Goal: Information Seeking & Learning: Learn about a topic

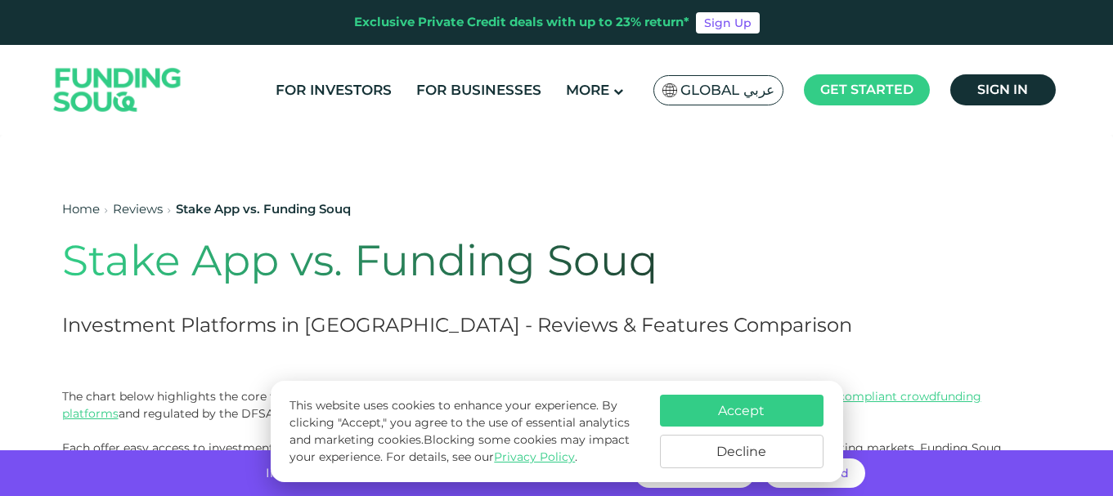
click at [756, 404] on button "Accept" at bounding box center [742, 411] width 164 height 32
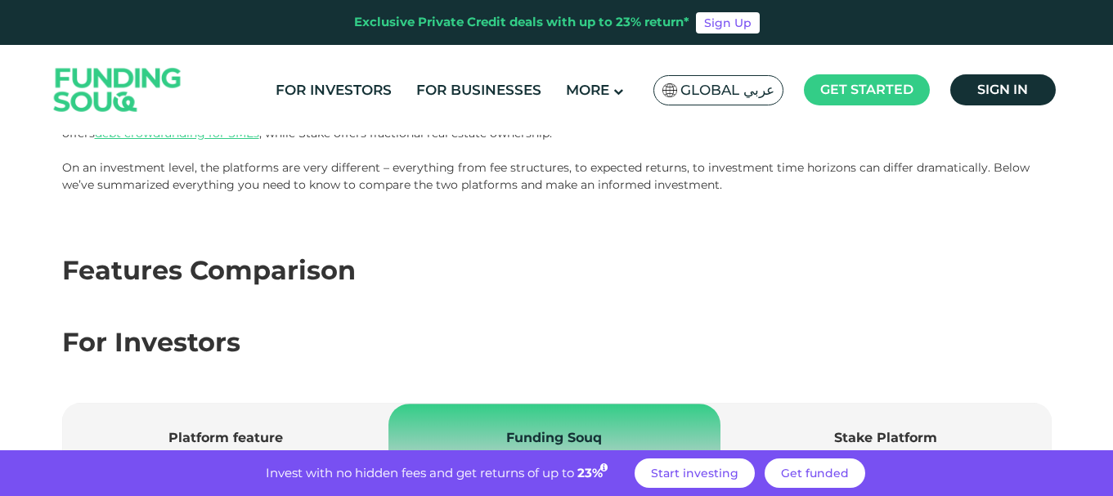
scroll to position [271, 0]
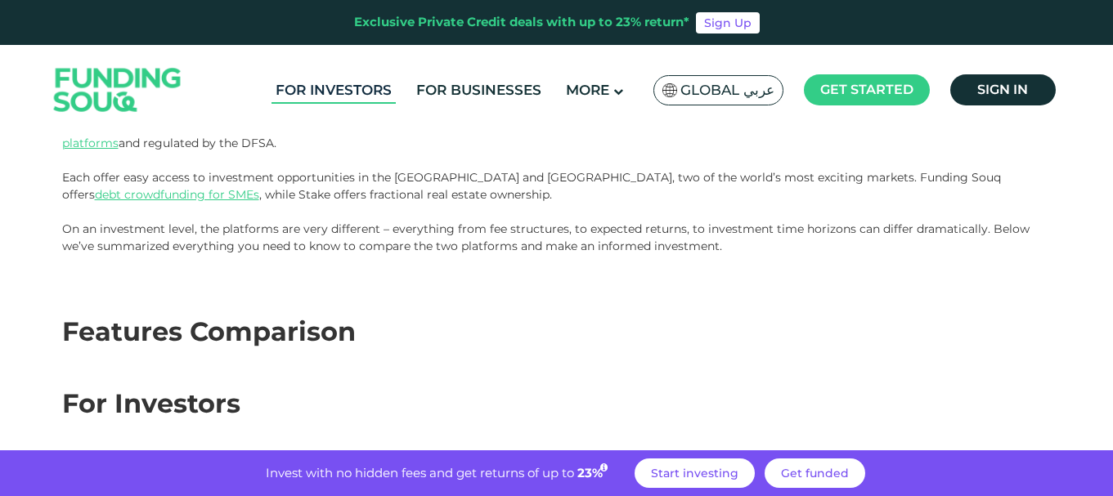
click at [362, 84] on link "For Investors" at bounding box center [334, 90] width 124 height 27
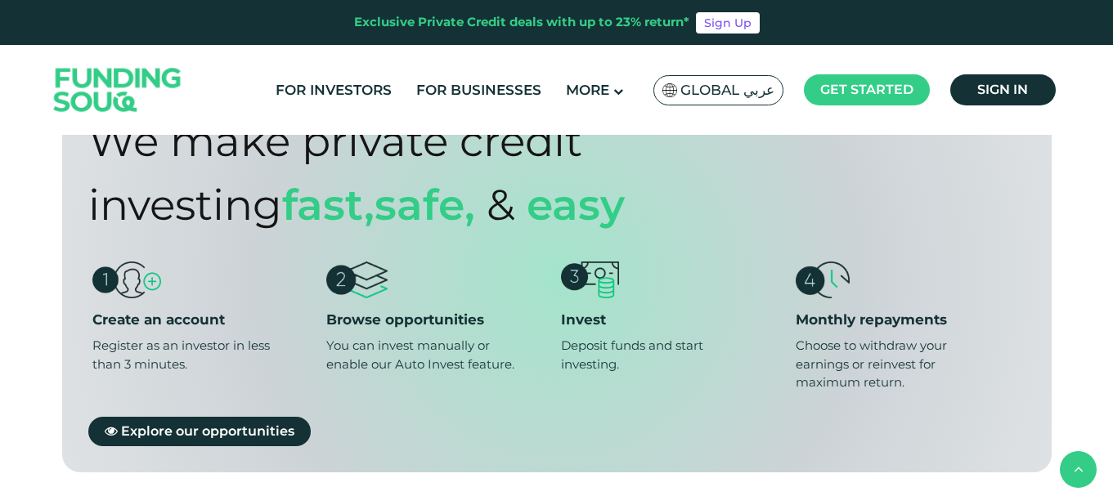
scroll to position [1278, 0]
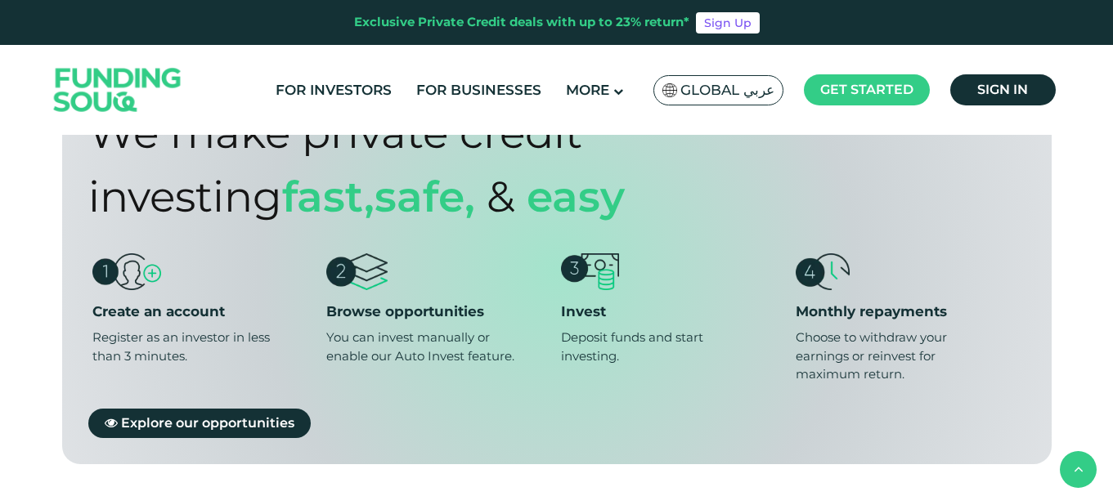
click at [388, 303] on div "Browse opportunities" at bounding box center [438, 312] width 225 height 18
